Goal: Ask a question: Seek information or help from site administrators or community

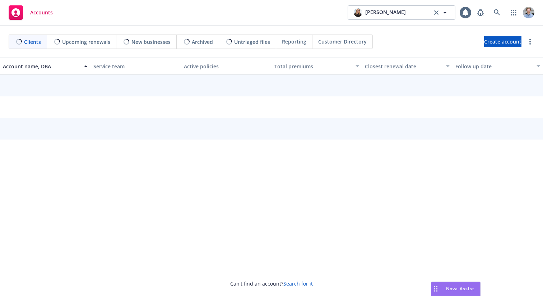
click at [456, 290] on span "Nova Assist" at bounding box center [460, 288] width 28 height 6
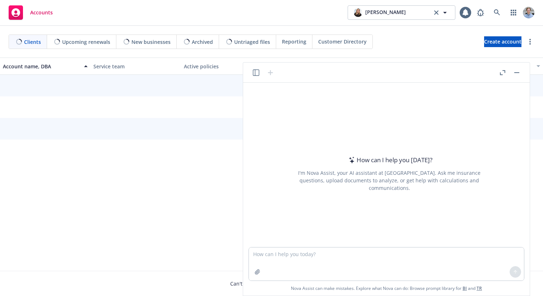
click at [257, 71] on icon "button" at bounding box center [256, 72] width 6 height 6
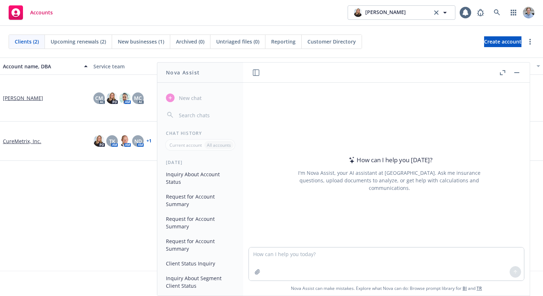
click at [200, 171] on button "Inquiry About Account Status" at bounding box center [200, 177] width 74 height 19
